Goal: Task Accomplishment & Management: Use online tool/utility

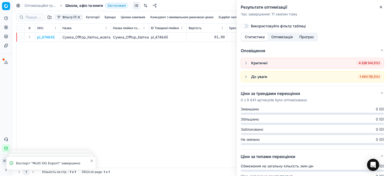
click at [176, 80] on div "pl_474645 Сумка_Offtop_Квітка_жовта_16_х_5.4_см_(856865) Сумка_Offtop_Квітка_жо…" at bounding box center [199, 100] width 367 height 135
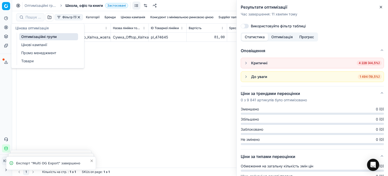
click at [35, 36] on link "Оптимізаційні групи" at bounding box center [48, 36] width 59 height 7
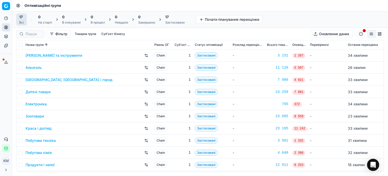
click at [2, 107] on div "Аналітика Цінова оптимізація Асортимент продукції Шаблони Сервіс експорту 64 Зв…" at bounding box center [6, 83] width 12 height 142
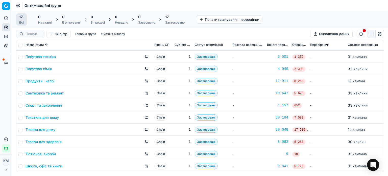
scroll to position [84, 0]
click at [54, 165] on link "Школа, офіс та книги" at bounding box center [44, 165] width 37 height 5
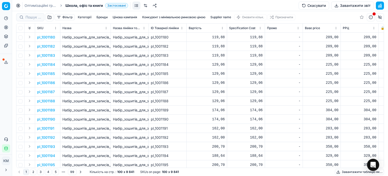
click at [64, 17] on button "Фільтр" at bounding box center [65, 17] width 20 height 6
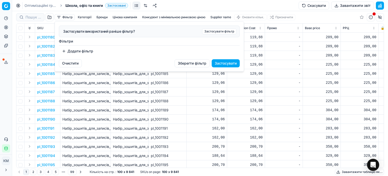
click at [80, 49] on button "Додати фільтр" at bounding box center [77, 51] width 37 height 8
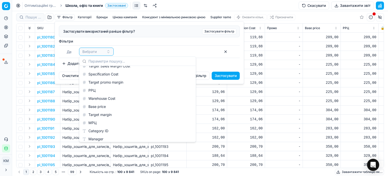
scroll to position [632, 0]
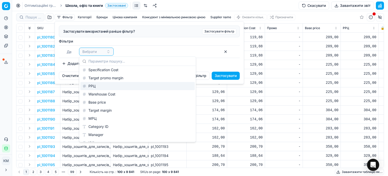
click at [98, 89] on div "РРЦ" at bounding box center [137, 86] width 114 height 8
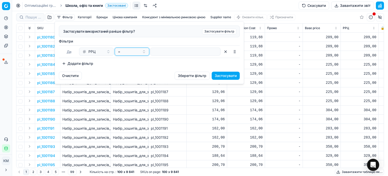
click at [123, 51] on div "=" at bounding box center [129, 51] width 22 height 5
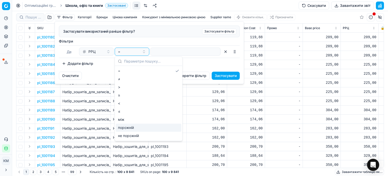
click at [132, 129] on div "порожній" at bounding box center [148, 127] width 65 height 8
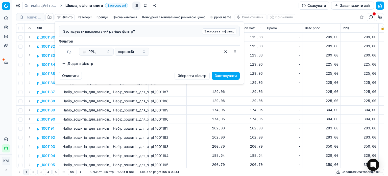
click at [224, 74] on button "Застосувати" at bounding box center [226, 76] width 28 height 8
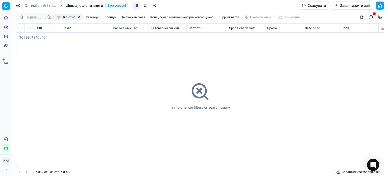
click at [63, 17] on button "Фільтр (1)" at bounding box center [69, 17] width 28 height 6
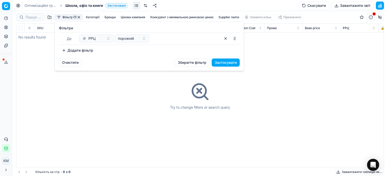
click at [103, 40] on div "РРЦ" at bounding box center [93, 38] width 22 height 5
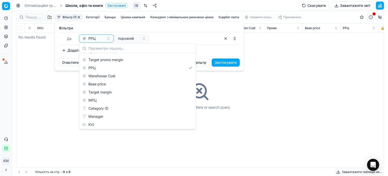
scroll to position [629, 0]
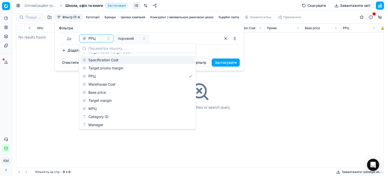
click at [109, 60] on div "Specification Cost" at bounding box center [137, 60] width 114 height 8
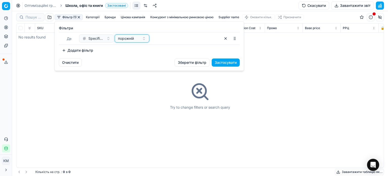
click at [135, 38] on div "порожній" at bounding box center [129, 38] width 22 height 5
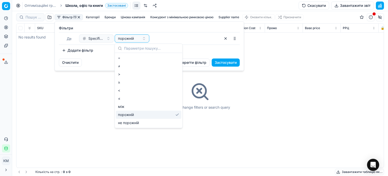
click at [128, 115] on div "порожній" at bounding box center [148, 114] width 65 height 8
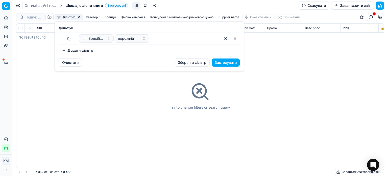
click at [222, 62] on button "Застосувати" at bounding box center [226, 62] width 28 height 8
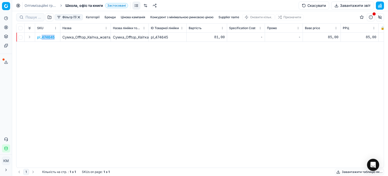
drag, startPoint x: 56, startPoint y: 41, endPoint x: 42, endPoint y: 39, distance: 13.3
click at [42, 39] on td "pl_474645" at bounding box center [47, 37] width 25 height 9
copy p "474645"
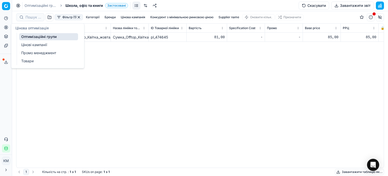
drag, startPoint x: 28, startPoint y: 34, endPoint x: 34, endPoint y: 35, distance: 6.5
click at [28, 34] on link "Оптимізаційні групи" at bounding box center [48, 36] width 59 height 7
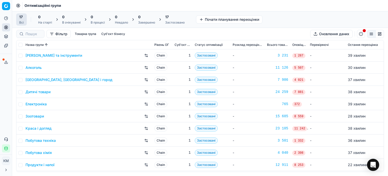
click at [44, 91] on link "Дитячі товари" at bounding box center [38, 91] width 25 height 5
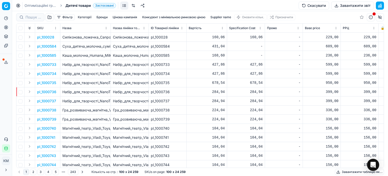
click at [62, 18] on button "Фільтр" at bounding box center [65, 17] width 20 height 6
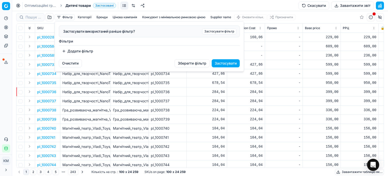
click at [79, 51] on button "Додати фільтр" at bounding box center [77, 51] width 37 height 8
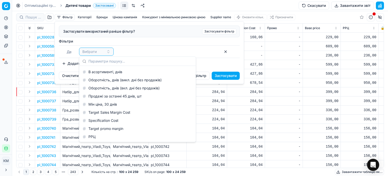
scroll to position [606, 0]
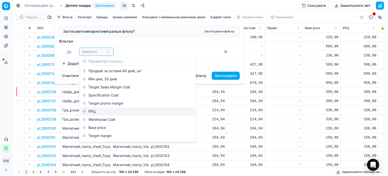
click at [96, 109] on div "РРЦ" at bounding box center [137, 111] width 114 height 8
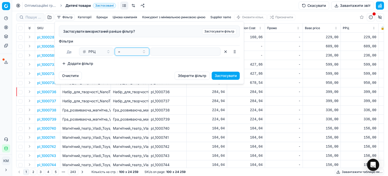
click at [122, 50] on div "=" at bounding box center [129, 51] width 22 height 5
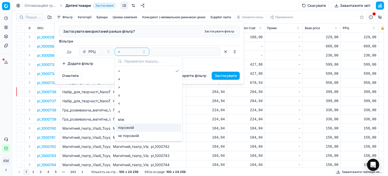
click at [137, 126] on div "порожній" at bounding box center [148, 127] width 65 height 8
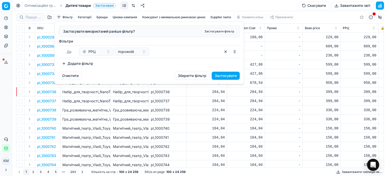
click at [222, 74] on button "Застосувати" at bounding box center [226, 76] width 28 height 8
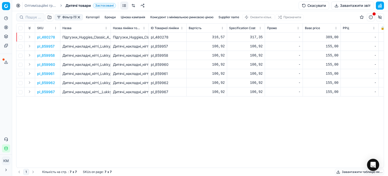
click at [78, 18] on button "button" at bounding box center [79, 17] width 4 height 4
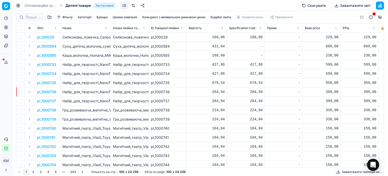
click at [65, 15] on button "Фільтр" at bounding box center [65, 17] width 20 height 6
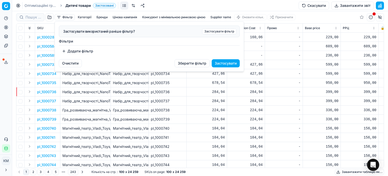
click at [76, 52] on button "Додати фільтр" at bounding box center [77, 51] width 37 height 8
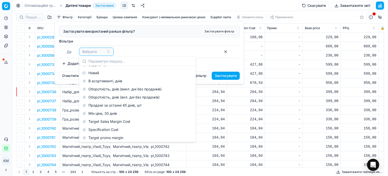
scroll to position [581, 0]
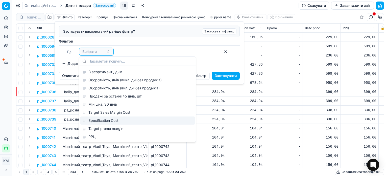
click at [109, 120] on div "Specification Cost" at bounding box center [137, 120] width 114 height 8
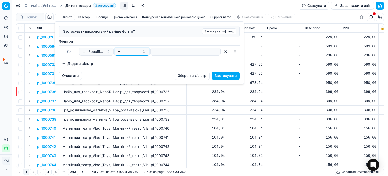
click at [127, 52] on div "=" at bounding box center [129, 51] width 22 height 5
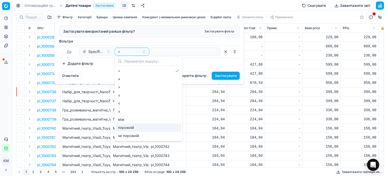
click at [136, 124] on div "порожній" at bounding box center [148, 127] width 65 height 8
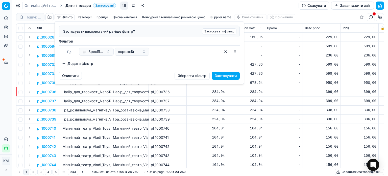
click at [224, 74] on button "Застосувати" at bounding box center [226, 76] width 28 height 8
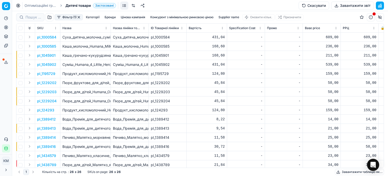
click at [61, 19] on button "Фільтр (1)" at bounding box center [69, 17] width 28 height 6
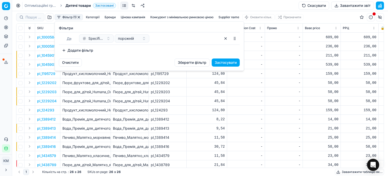
click at [196, 104] on html "Pricing platform Аналітика Цінова оптимізація Асортимент продукції Шаблони Серв…" at bounding box center [194, 88] width 388 height 176
